Goal: Transaction & Acquisition: Download file/media

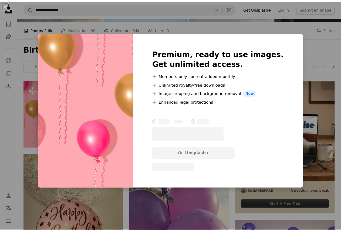
scroll to position [54, 0]
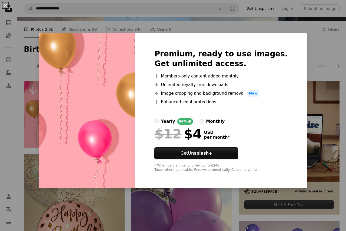
click at [323, 136] on div "An X shape Premium, ready to use images. Get unlimited access. A plus sign Memb…" at bounding box center [173, 115] width 346 height 231
